Goal: Transaction & Acquisition: Purchase product/service

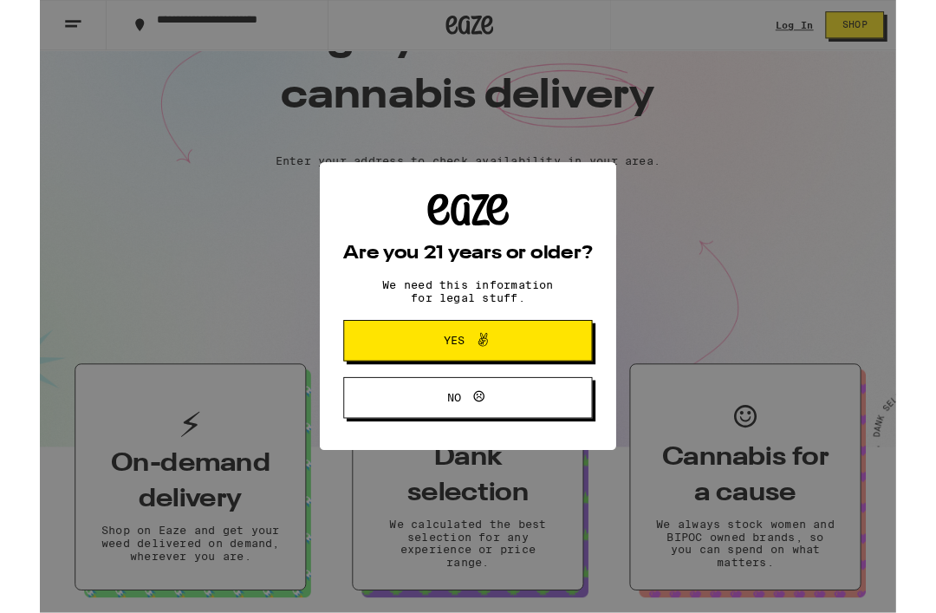
scroll to position [84, 0]
click at [522, 369] on span "Yes" at bounding box center [468, 372] width 132 height 23
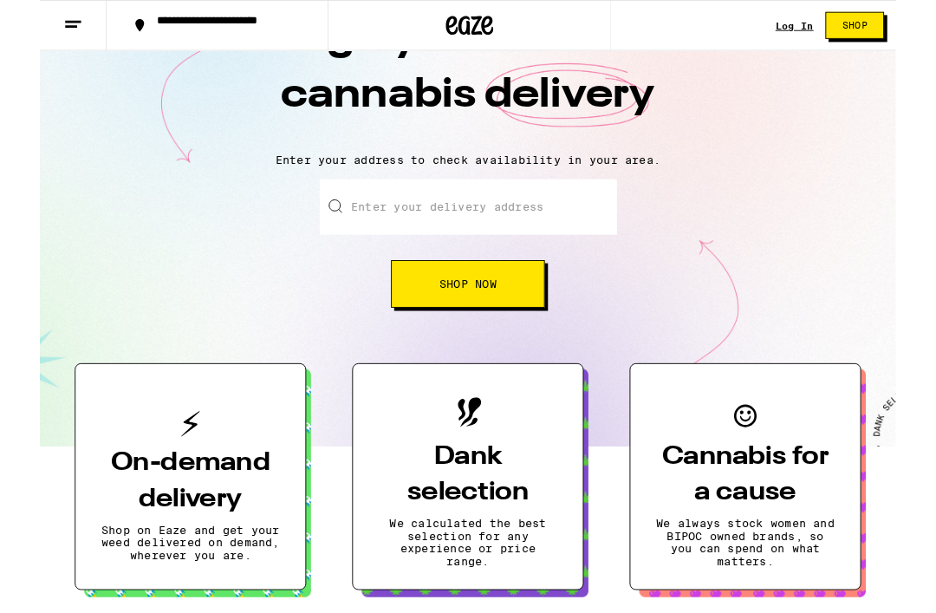
scroll to position [0, 0]
click at [505, 313] on button "Shop Now" at bounding box center [468, 310] width 168 height 52
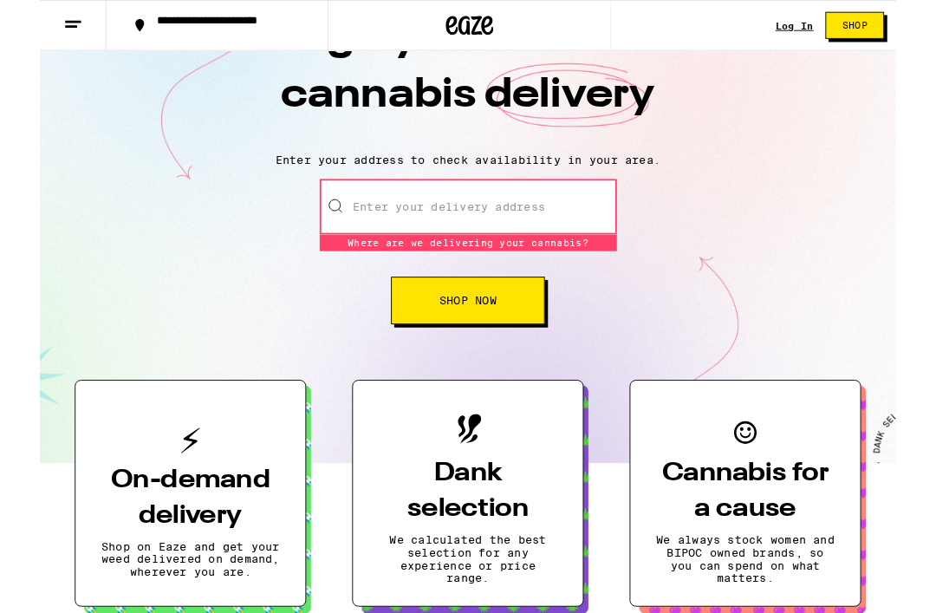
click at [812, 211] on div "Enter your delivery address Where are we delivering your cannabis? Where are we…" at bounding box center [467, 275] width 901 height 159
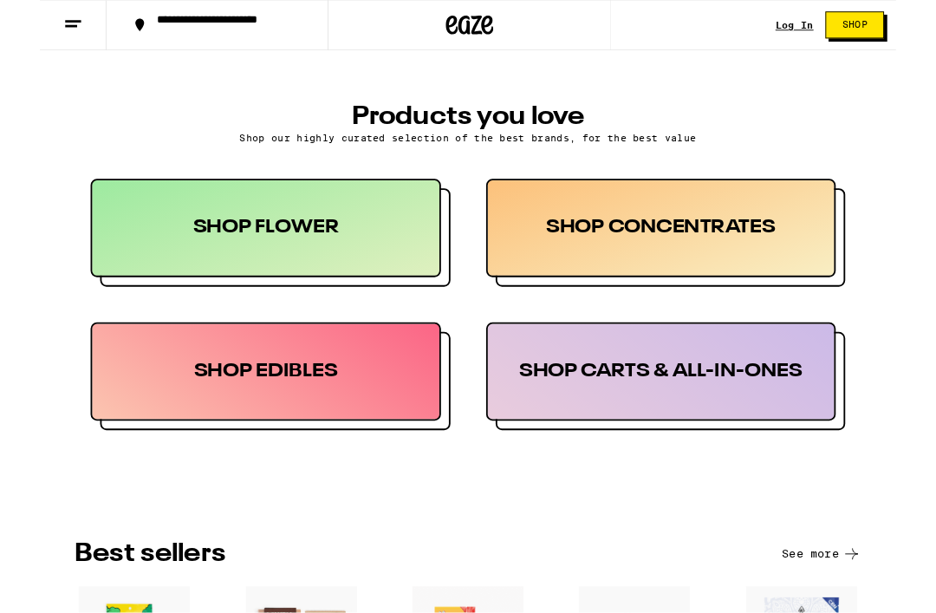
scroll to position [802, 0]
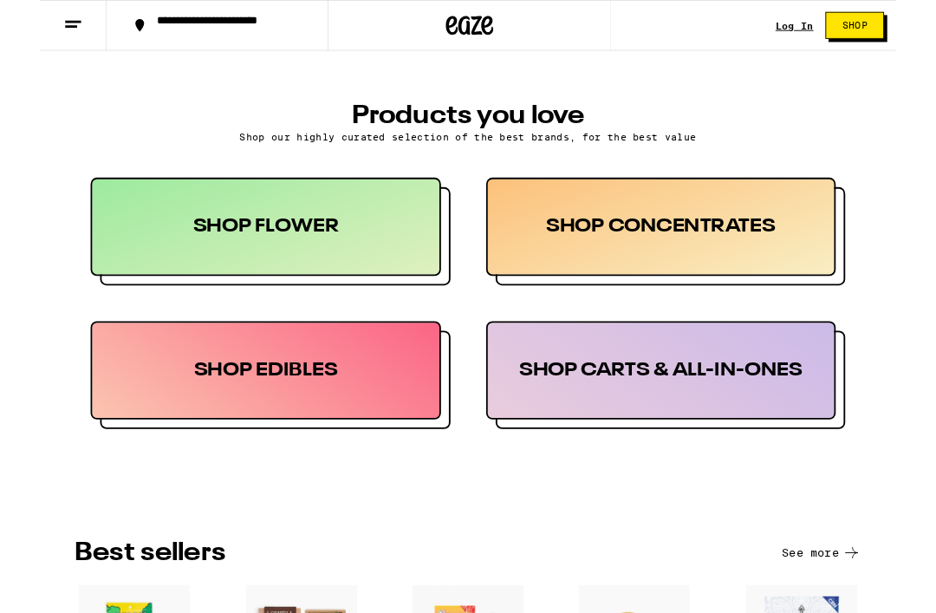
click at [282, 255] on div "SHOP FLOWER" at bounding box center [246, 247] width 383 height 107
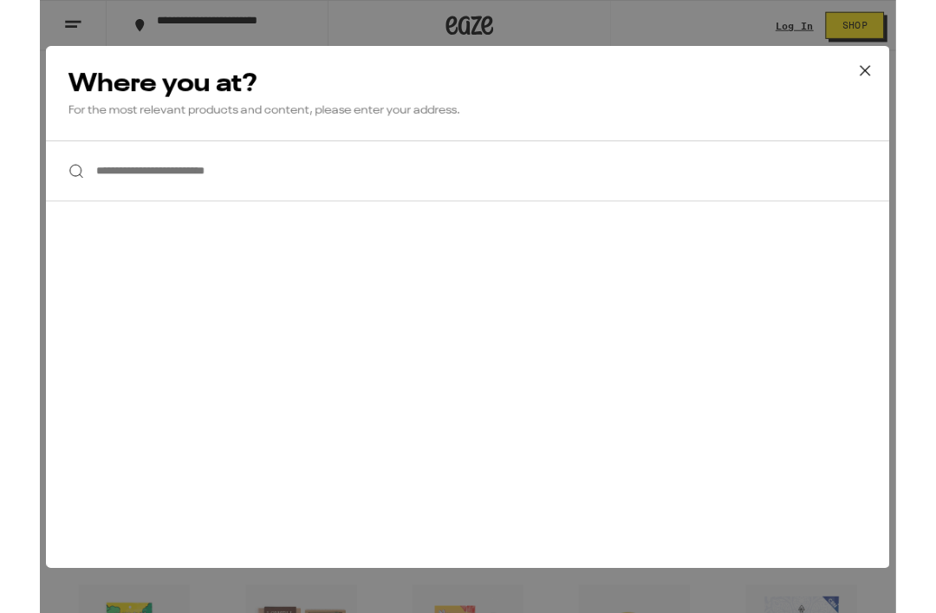
click at [799, 29] on div "**********" at bounding box center [468, 335] width 936 height 670
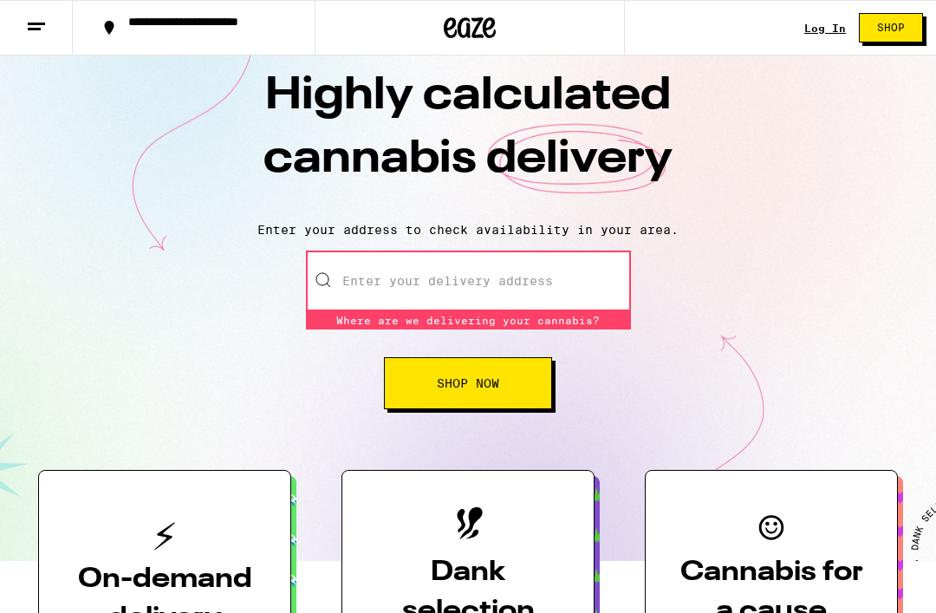
scroll to position [0, 0]
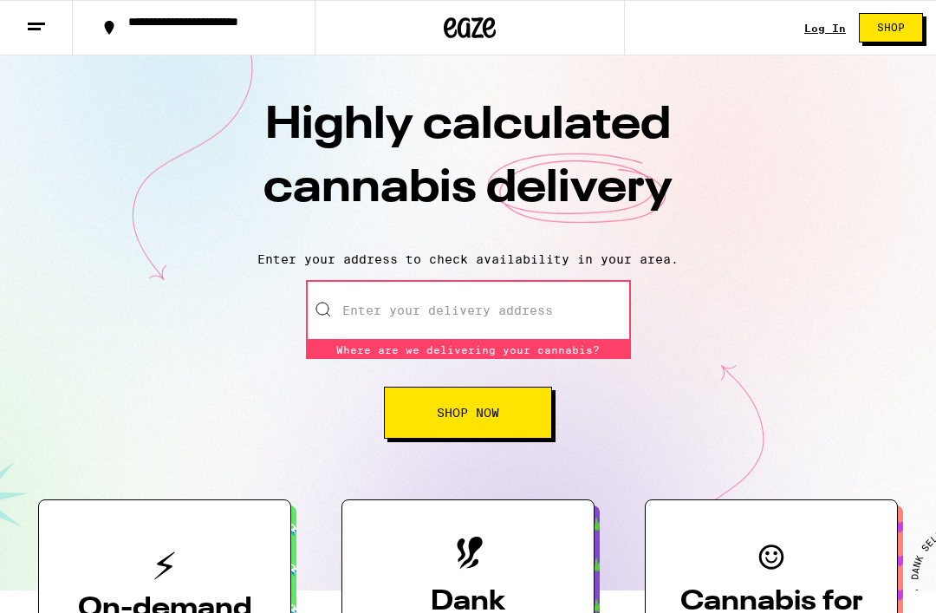
click at [41, 16] on icon at bounding box center [36, 26] width 21 height 21
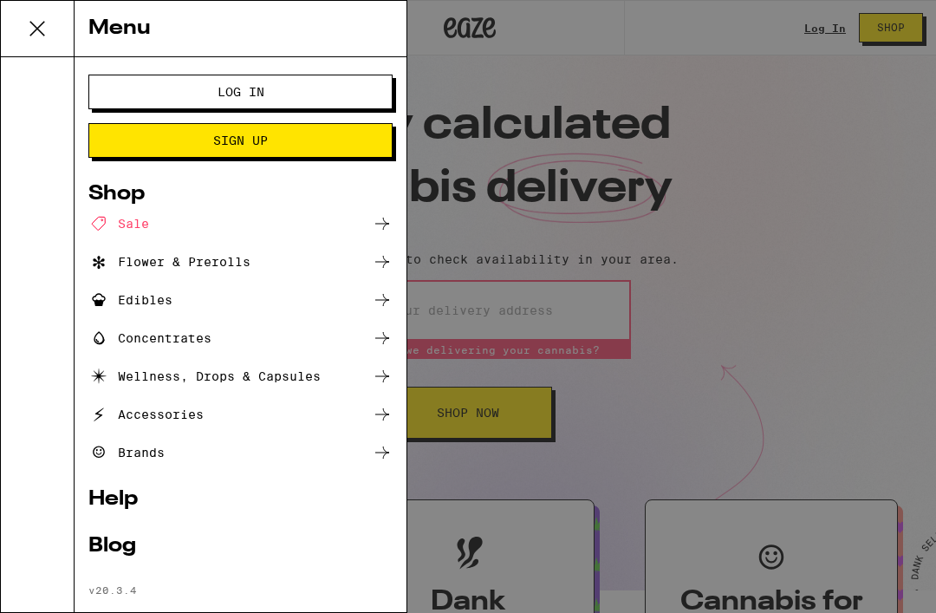
click at [230, 254] on div "Flower & Prerolls" at bounding box center [169, 261] width 162 height 21
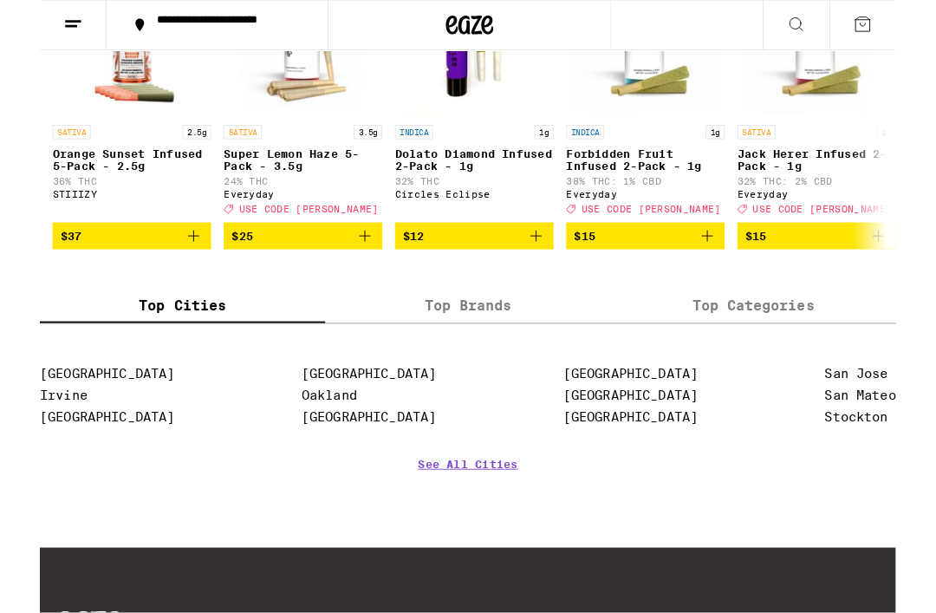
scroll to position [1507, 0]
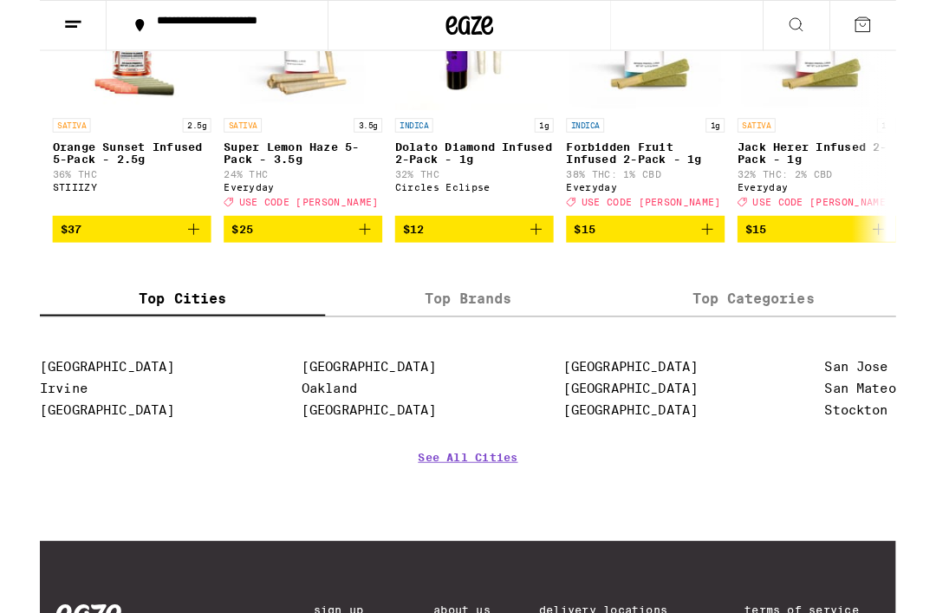
click at [476, 346] on label "Top Brands" at bounding box center [468, 326] width 312 height 37
click at [0, 0] on input "Top Brands" at bounding box center [0, 0] width 0 height 0
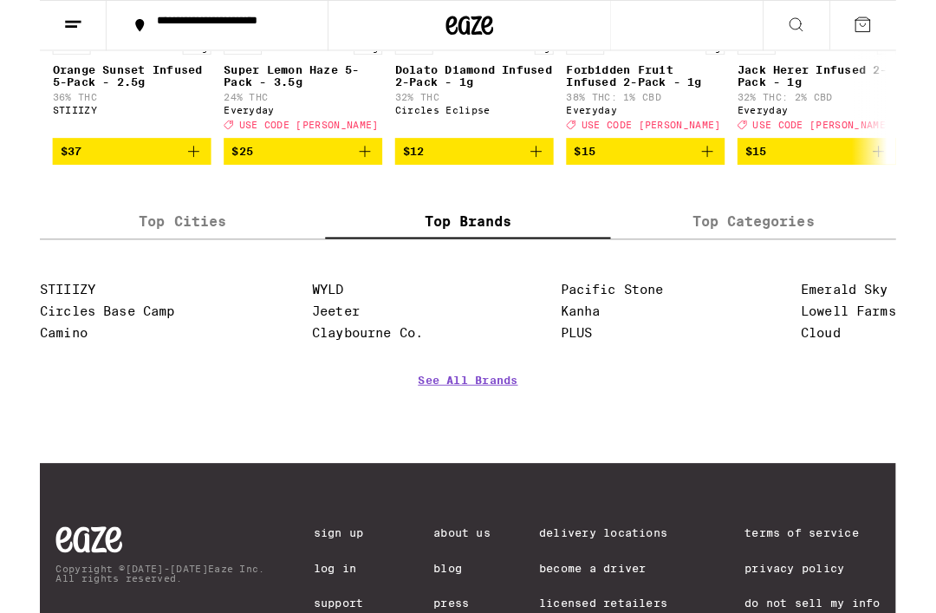
scroll to position [1591, 0]
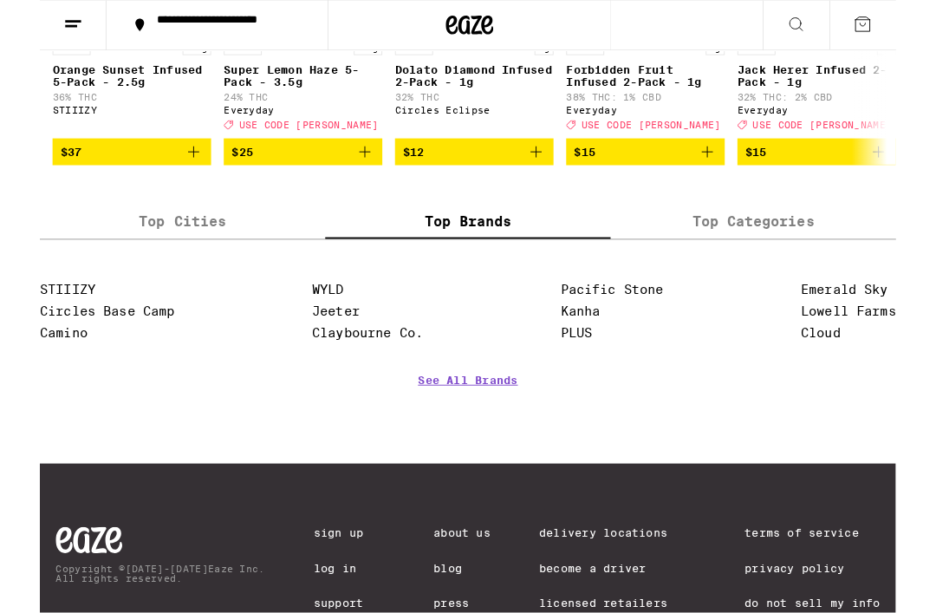
click at [477, 473] on link "See All Brands" at bounding box center [467, 441] width 109 height 64
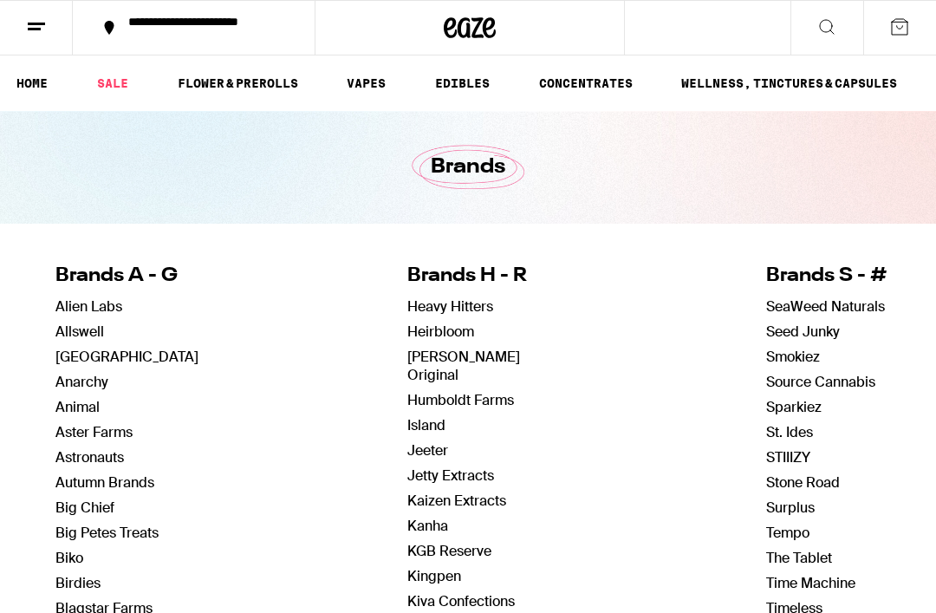
click at [31, 73] on link "HOME" at bounding box center [32, 83] width 49 height 21
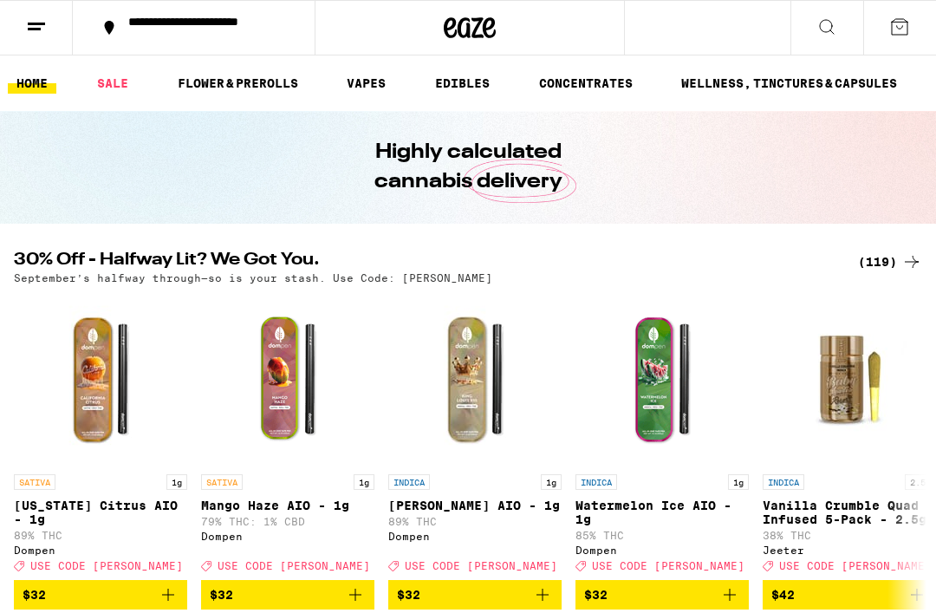
click at [248, 82] on link "FLOWER & PREROLLS" at bounding box center [238, 83] width 138 height 21
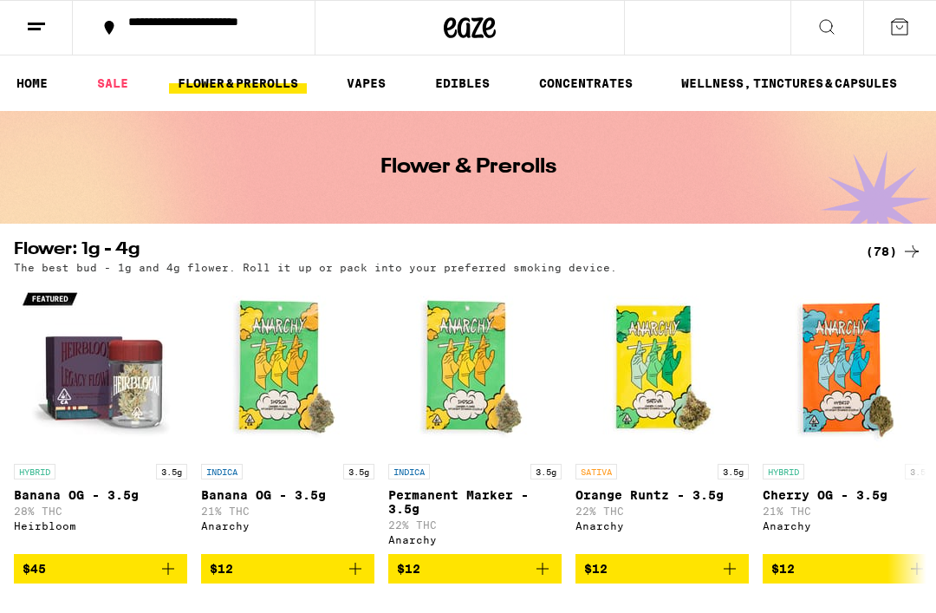
click at [887, 245] on div "(78)" at bounding box center [893, 251] width 56 height 21
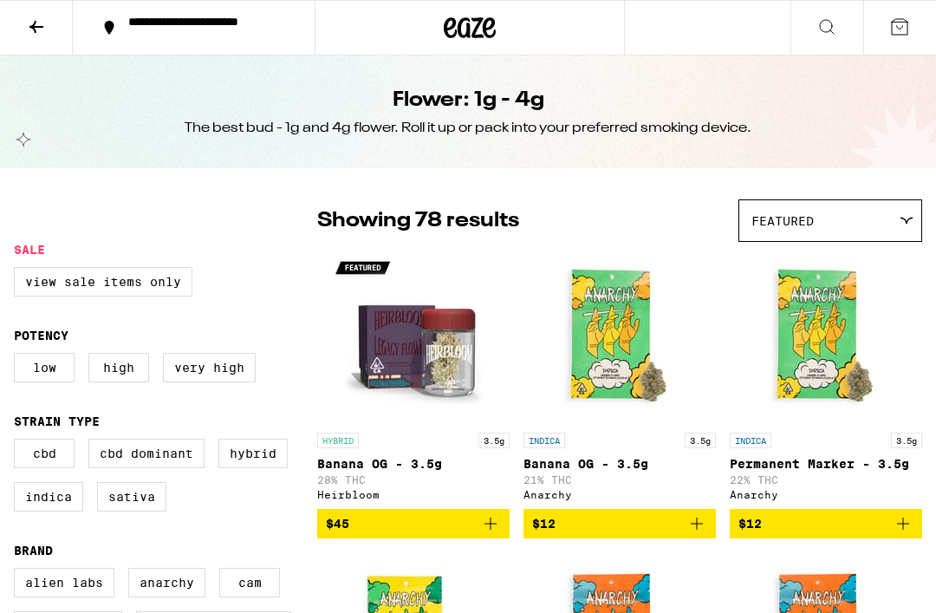
click at [906, 223] on icon at bounding box center [906, 220] width 12 height 6
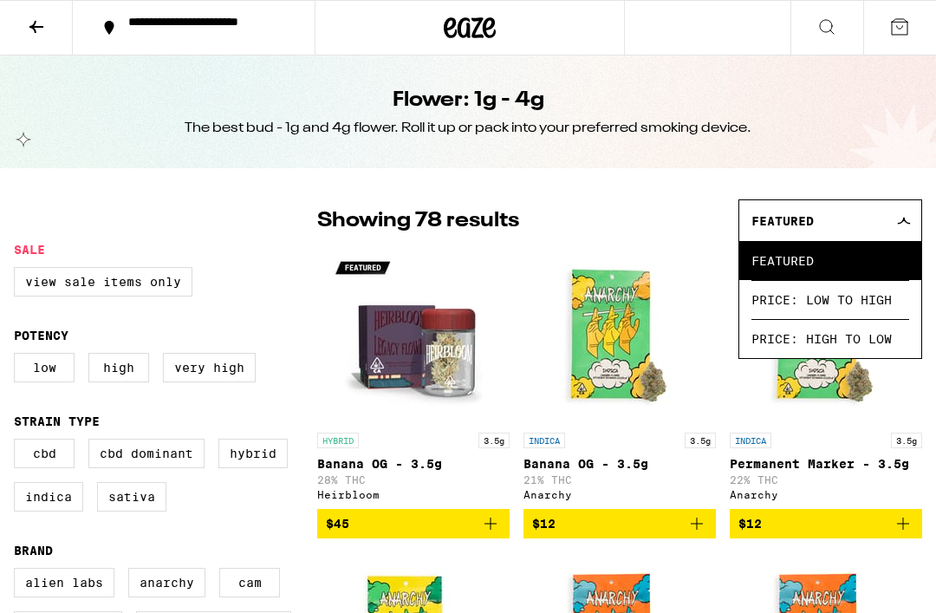
click at [872, 339] on span "Price: High to Low" at bounding box center [830, 338] width 158 height 39
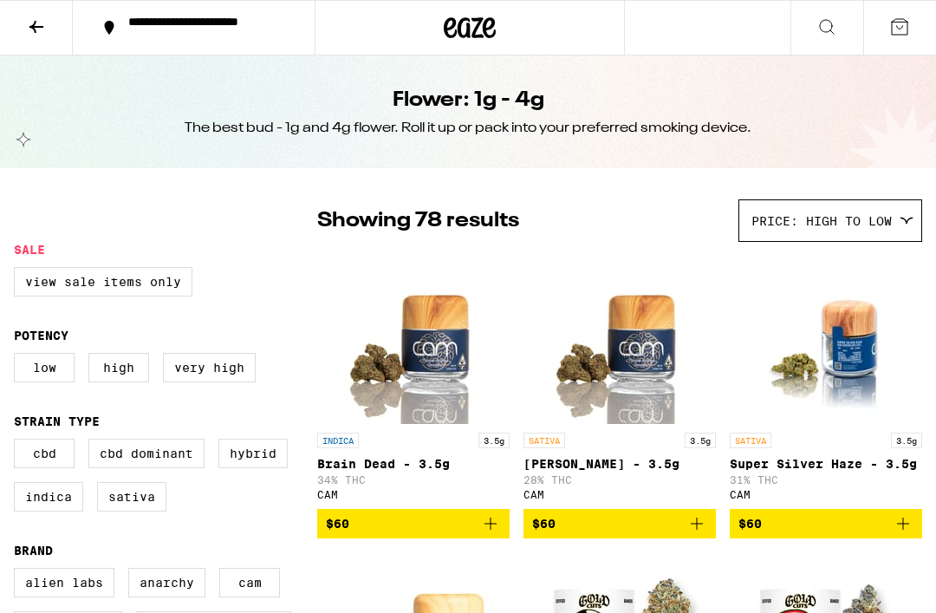
click at [476, 20] on icon at bounding box center [470, 27] width 26 height 21
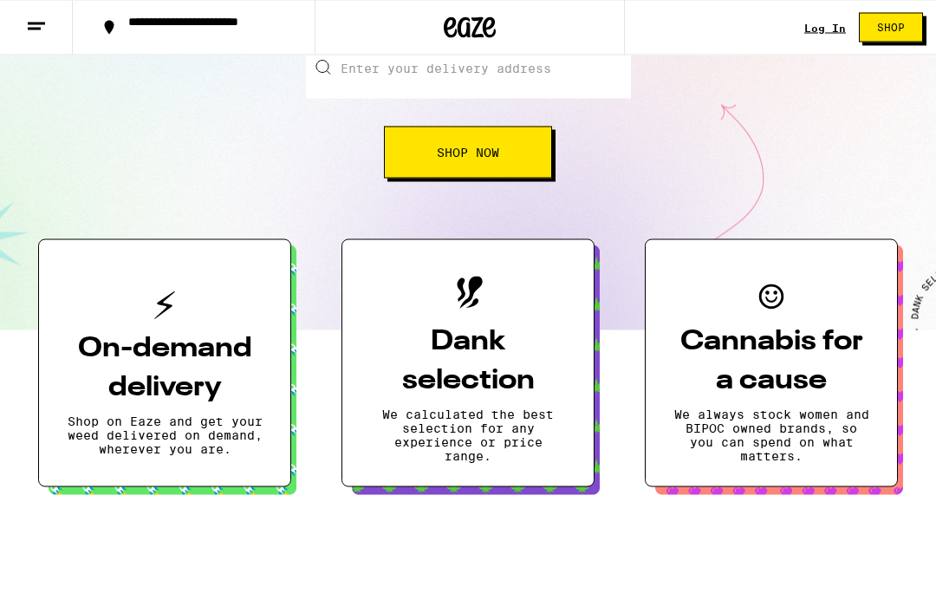
scroll to position [233, 0]
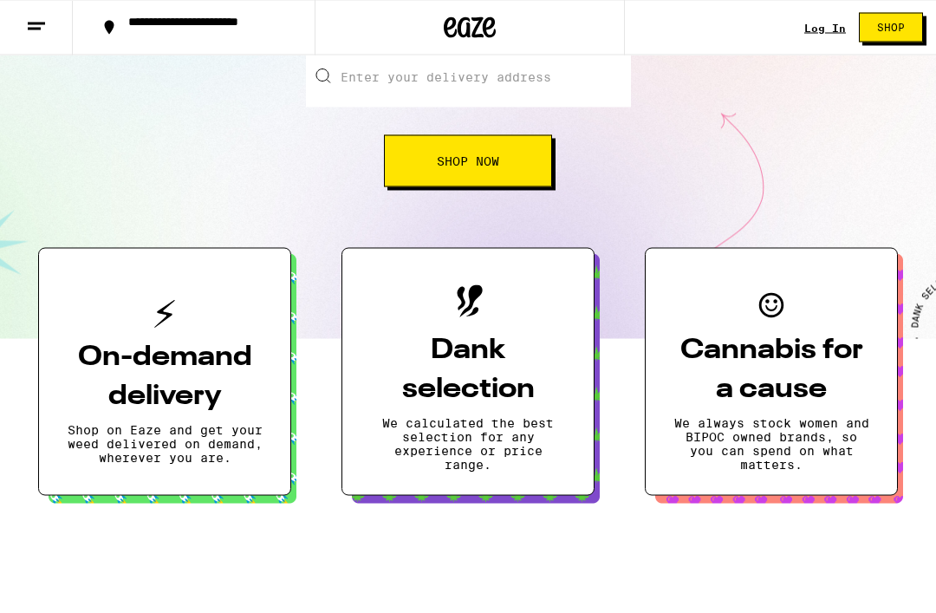
click at [42, 24] on icon at bounding box center [36, 26] width 21 height 21
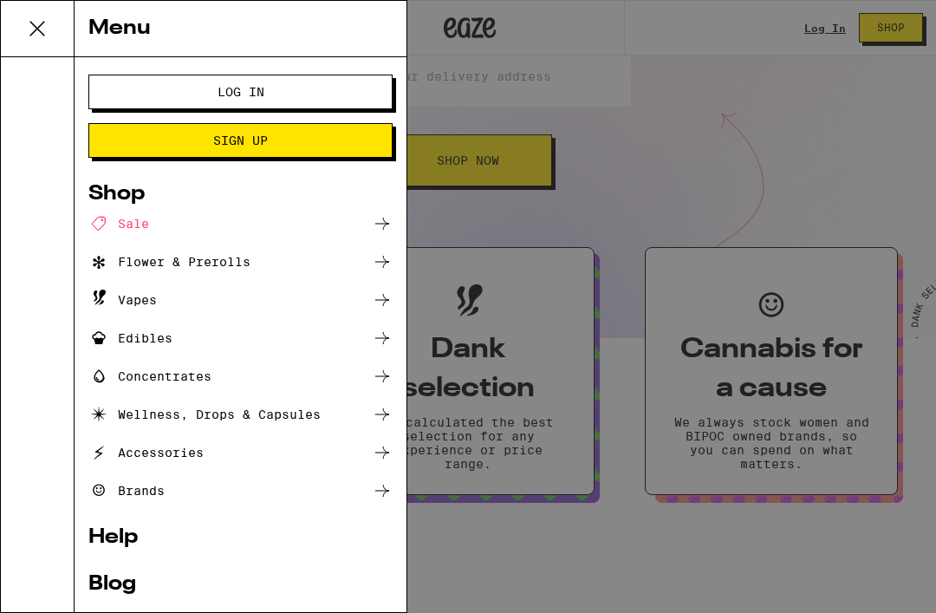
scroll to position [0, 0]
click at [42, 29] on icon at bounding box center [37, 28] width 35 height 35
